Goal: Check status: Check status

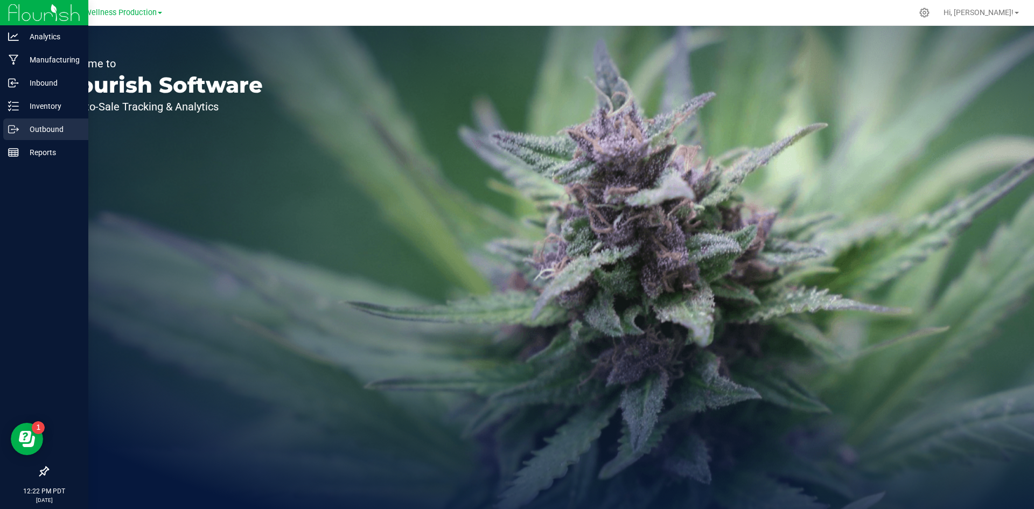
click at [48, 123] on p "Outbound" at bounding box center [51, 129] width 65 height 13
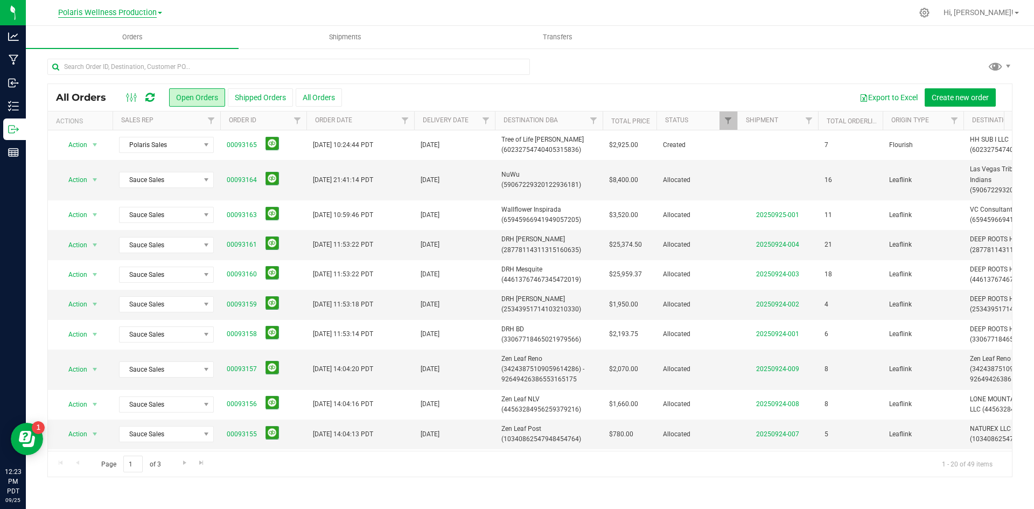
click at [137, 8] on span "Polaris Wellness Production" at bounding box center [107, 13] width 99 height 10
click at [121, 22] on ul "Polaris Wellness Cultivation Polaris Wellness Production" at bounding box center [109, 45] width 157 height 48
drag, startPoint x: 108, startPoint y: 16, endPoint x: 104, endPoint y: 24, distance: 8.9
click at [108, 16] on span "Polaris Wellness Production" at bounding box center [107, 12] width 99 height 9
click at [100, 43] on link "Polaris Wellness Cultivation" at bounding box center [109, 38] width 157 height 15
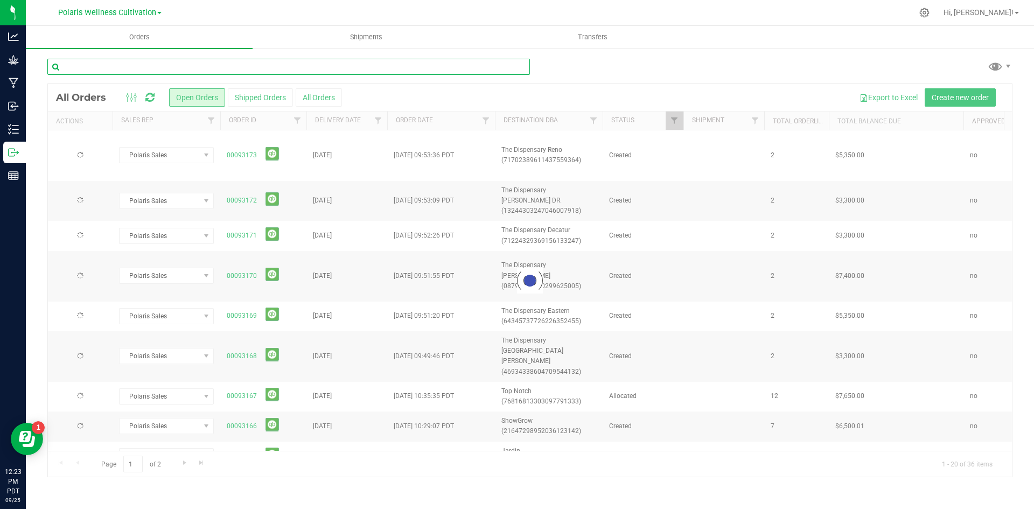
click at [155, 69] on input "text" at bounding box center [288, 67] width 482 height 16
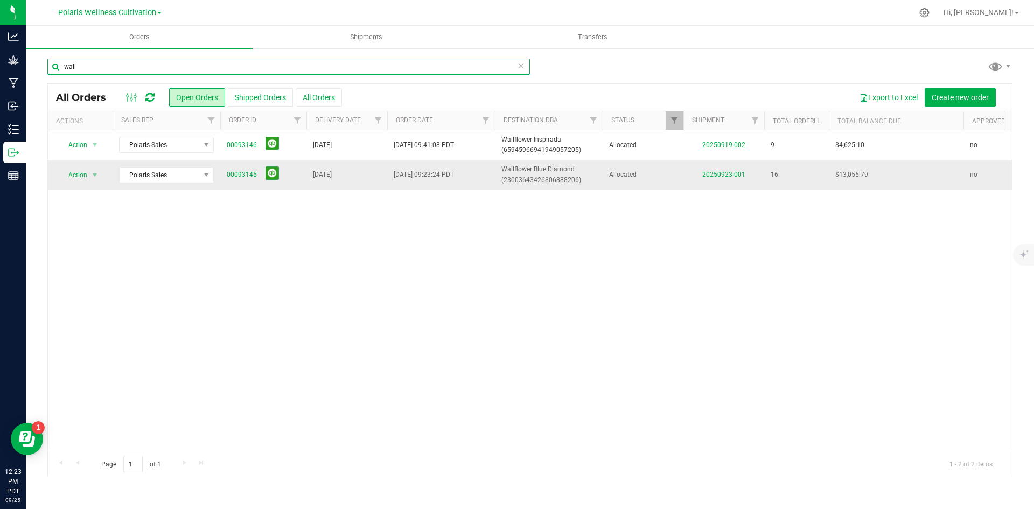
type input "wall"
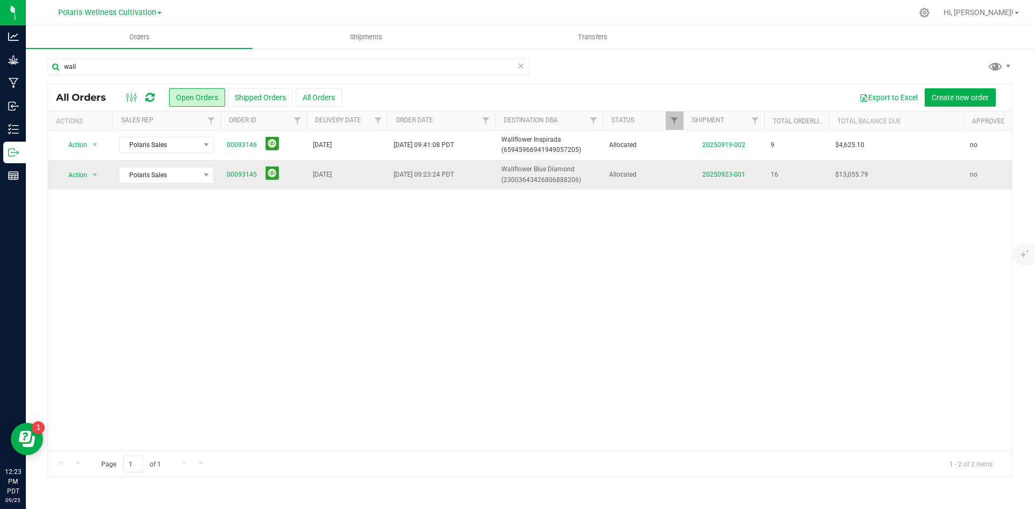
drag, startPoint x: 673, startPoint y: 171, endPoint x: 632, endPoint y: 171, distance: 41.5
click at [663, 171] on span "Allocated" at bounding box center [643, 175] width 68 height 10
click at [240, 171] on link "00093145" at bounding box center [242, 175] width 30 height 10
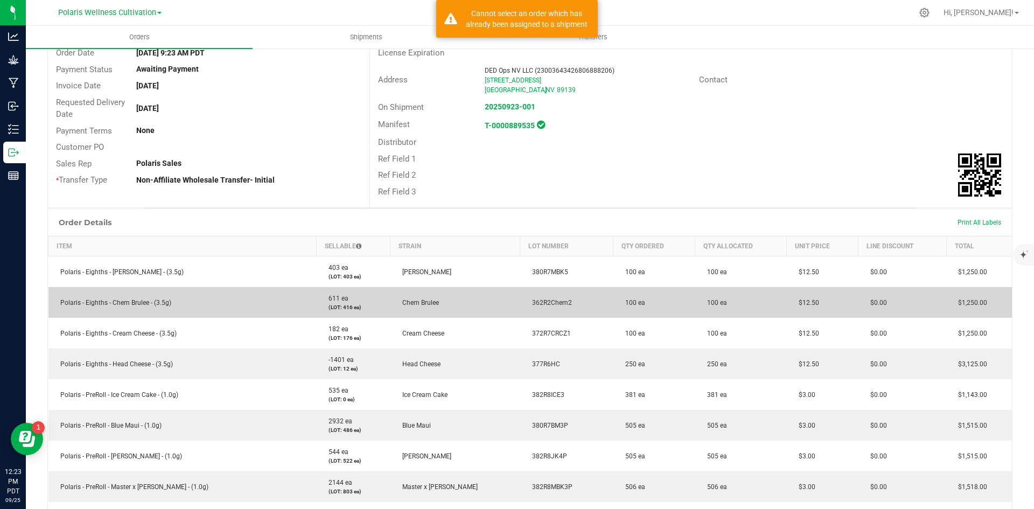
scroll to position [215, 0]
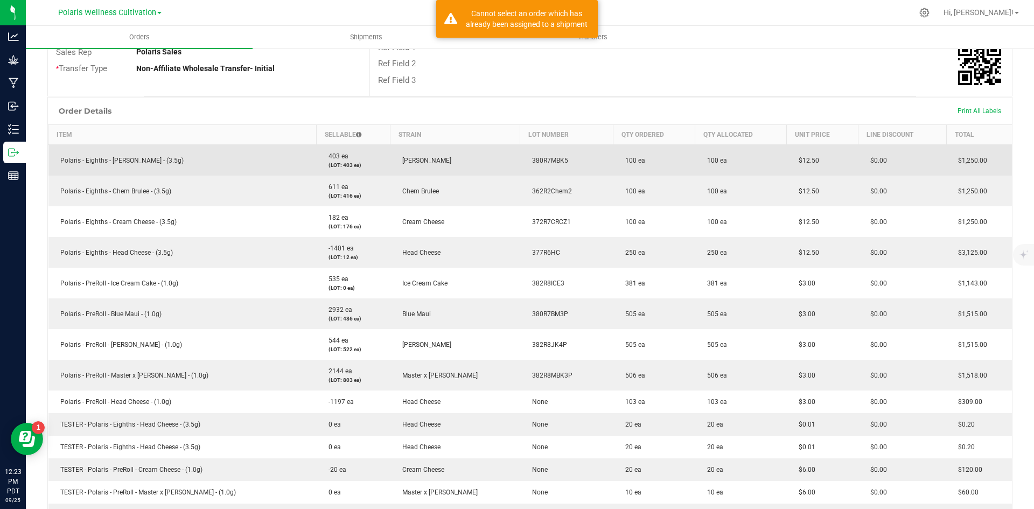
click at [184, 162] on td "Polaris - Eighths - [PERSON_NAME] - (3.5g)" at bounding box center [182, 160] width 268 height 31
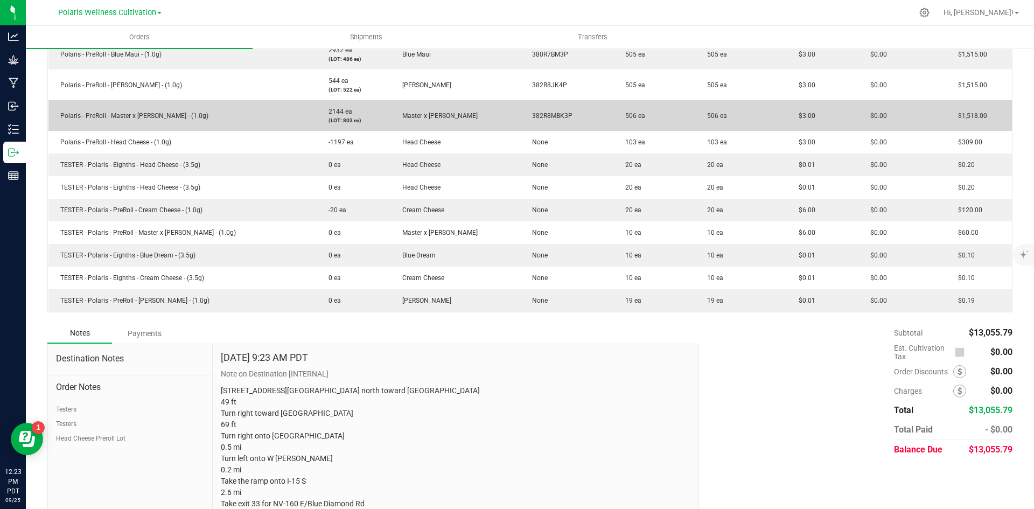
scroll to position [485, 0]
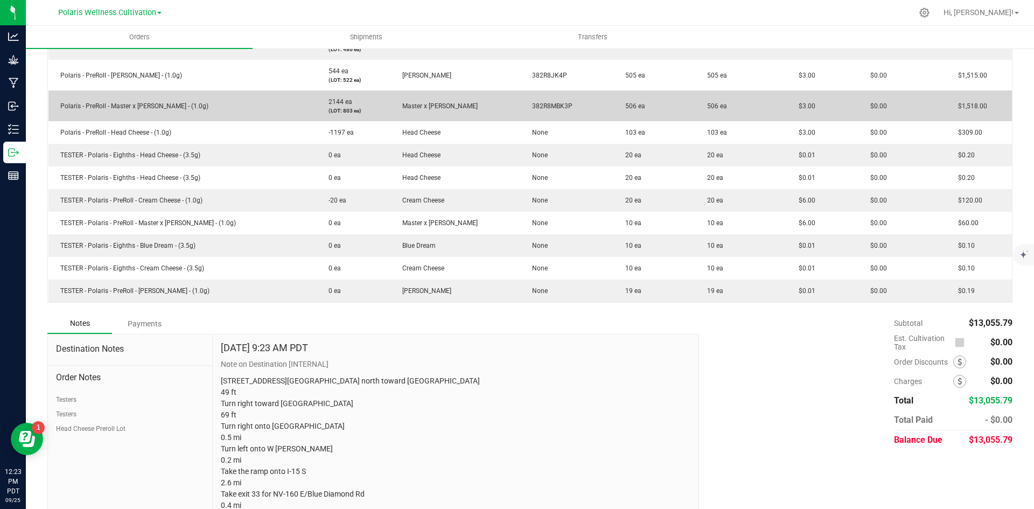
drag, startPoint x: 506, startPoint y: 107, endPoint x: 731, endPoint y: 115, distance: 225.2
click at [731, 115] on outbound-order-line-row "Polaris - PreRoll - Master x [PERSON_NAME] - (1.0g) 2144 ea (LOT: 803 ea) Maste…" at bounding box center [530, 105] width 964 height 31
